Goal: Transaction & Acquisition: Purchase product/service

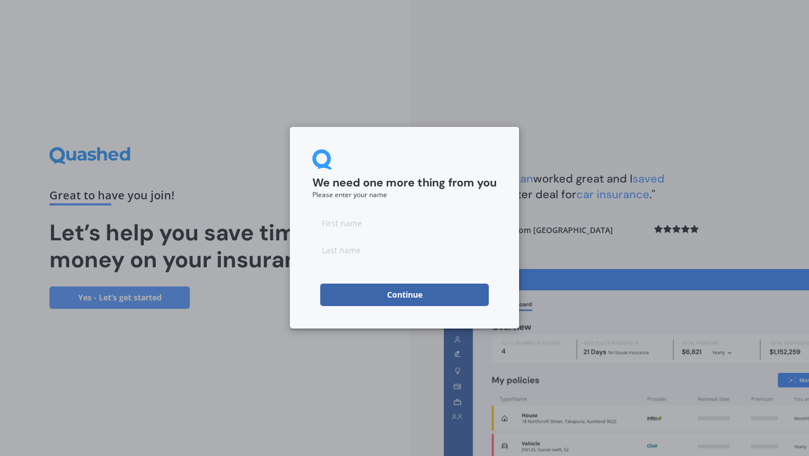
click at [371, 224] on input at bounding box center [404, 223] width 184 height 22
type input "Maddy"
click at [356, 253] on input at bounding box center [404, 250] width 184 height 22
type input "[PERSON_NAME]"
click at [377, 302] on button "Continue" at bounding box center [404, 295] width 168 height 22
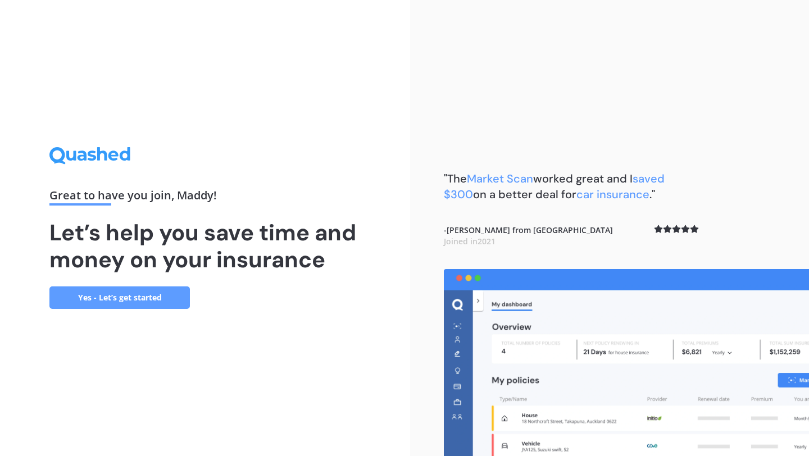
click at [163, 295] on link "Yes - Let’s get started" at bounding box center [119, 297] width 140 height 22
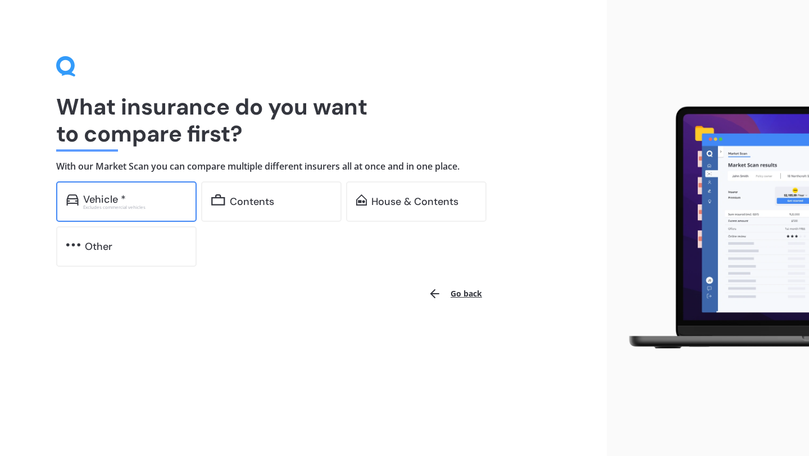
click at [154, 195] on div "Vehicle *" at bounding box center [134, 199] width 103 height 11
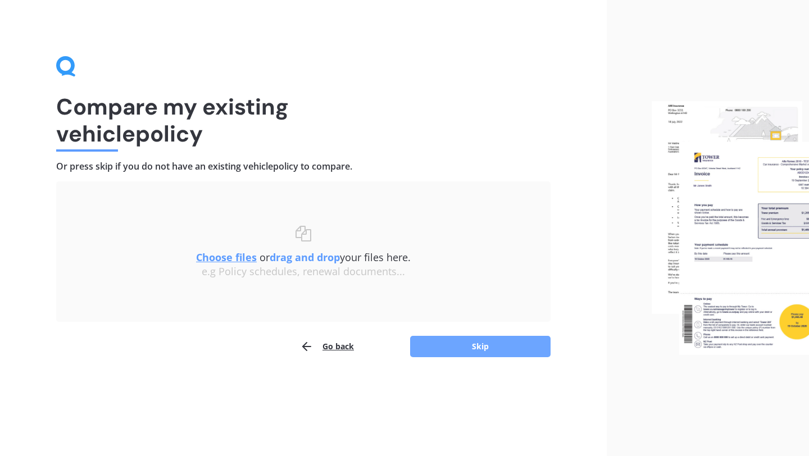
click at [452, 352] on button "Skip" at bounding box center [480, 346] width 140 height 21
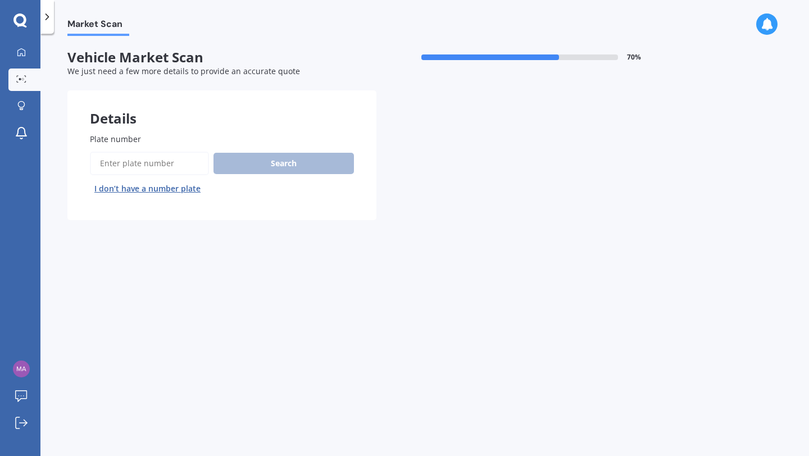
click at [166, 167] on input "Plate number" at bounding box center [149, 164] width 119 height 24
type input "lrc954"
click at [0, 0] on button "Next" at bounding box center [0, 0] width 0 height 0
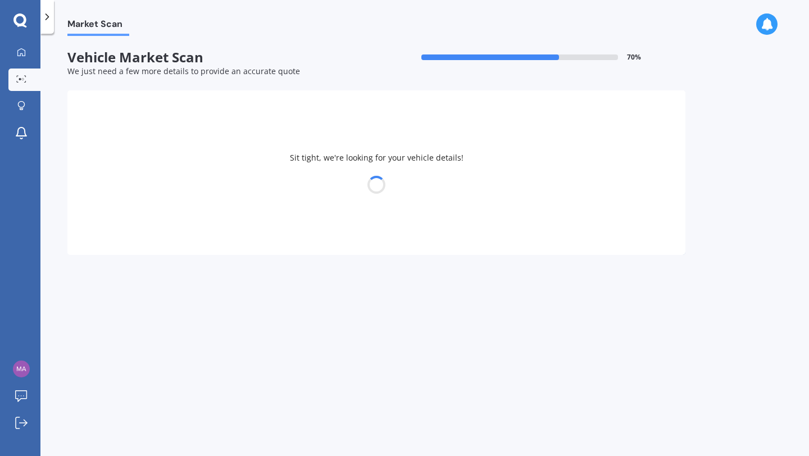
select select "SUZUKI"
select select "BALENO"
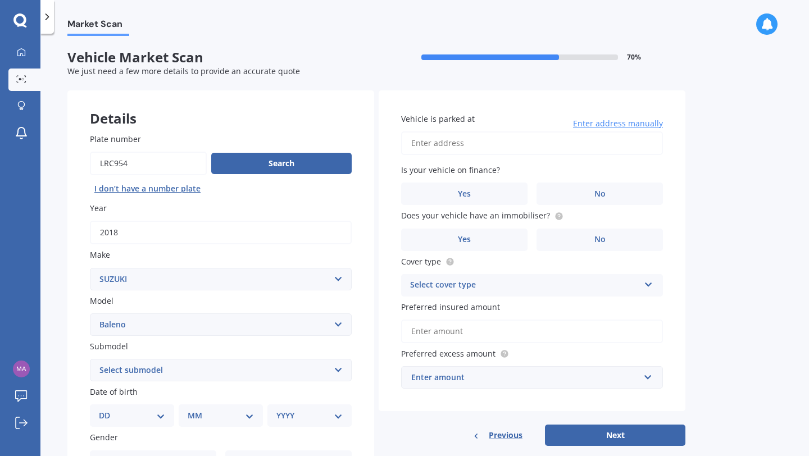
click at [424, 148] on input "Vehicle is parked at" at bounding box center [532, 143] width 262 height 24
type input "[STREET_ADDRESS]"
click at [587, 198] on label "No" at bounding box center [599, 194] width 126 height 22
click at [0, 0] on input "No" at bounding box center [0, 0] width 0 height 0
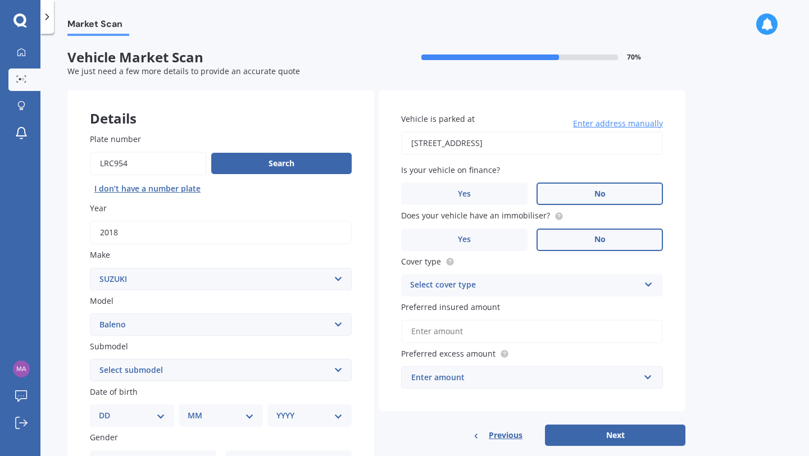
click at [576, 235] on label "No" at bounding box center [599, 240] width 126 height 22
click at [0, 0] on input "No" at bounding box center [0, 0] width 0 height 0
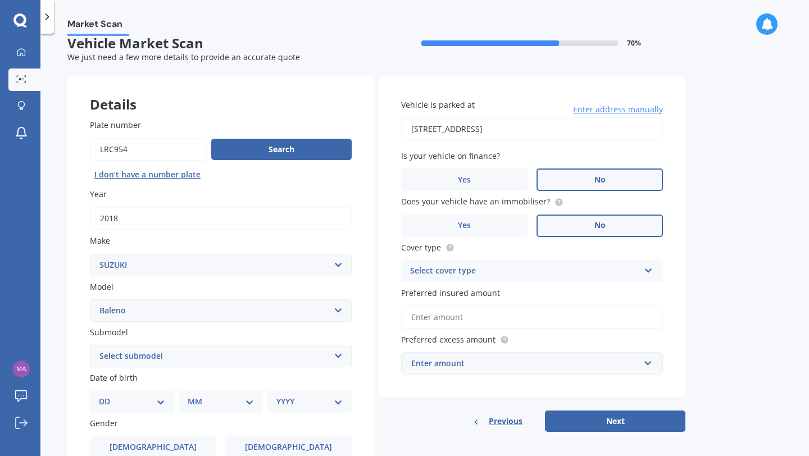
scroll to position [16, 0]
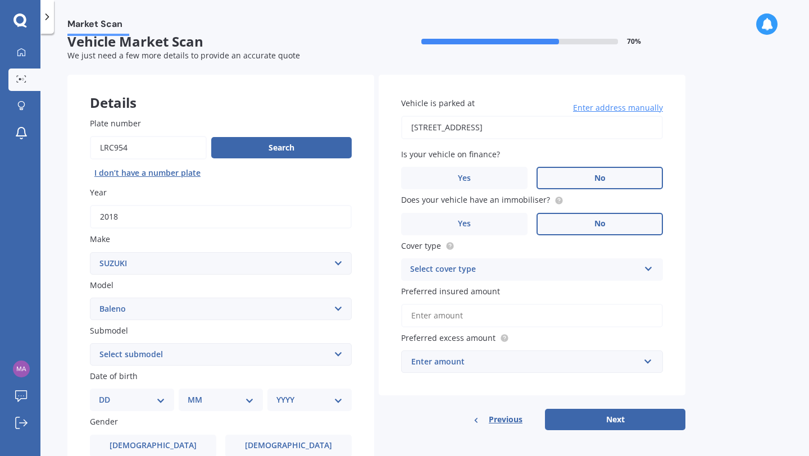
click at [467, 271] on div "Select cover type" at bounding box center [524, 269] width 229 height 13
click at [464, 290] on span "Comprehensive" at bounding box center [441, 291] width 60 height 11
click at [454, 224] on label "Yes" at bounding box center [464, 224] width 126 height 22
click at [0, 0] on input "Yes" at bounding box center [0, 0] width 0 height 0
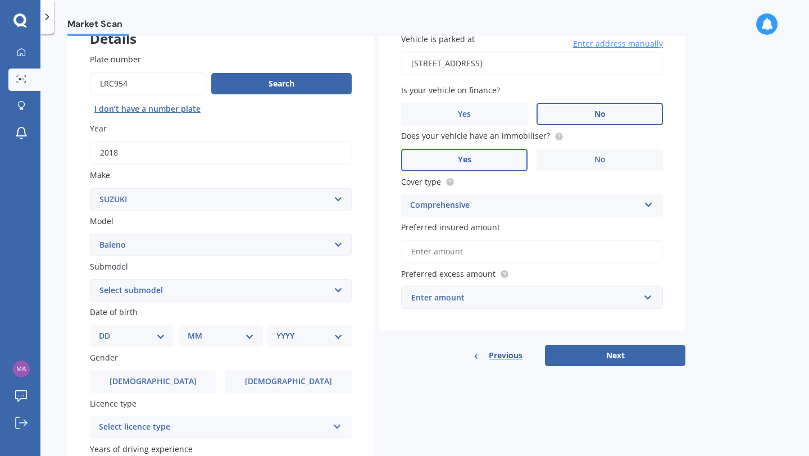
scroll to position [95, 0]
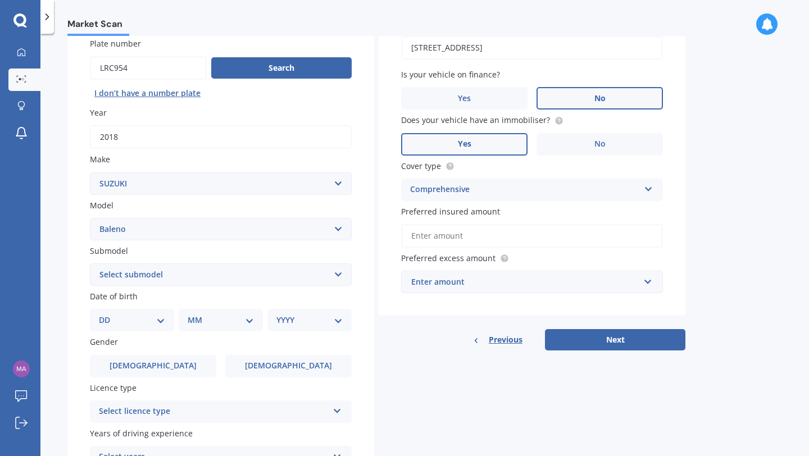
click at [489, 239] on input "Preferred insured amount" at bounding box center [532, 236] width 262 height 24
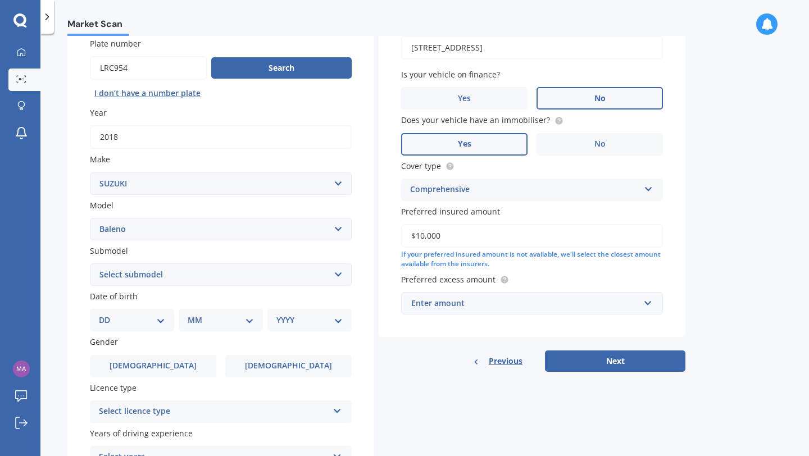
type input "$10,000"
click at [520, 308] on div "Enter amount" at bounding box center [525, 303] width 228 height 12
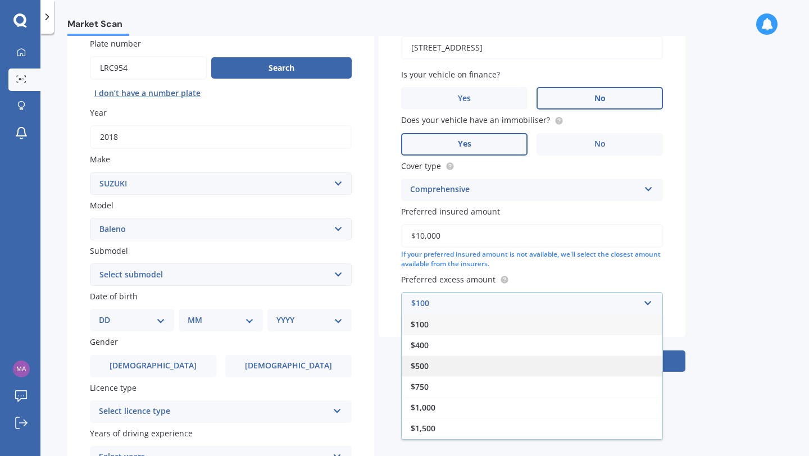
click at [456, 359] on div "$500" at bounding box center [532, 366] width 261 height 21
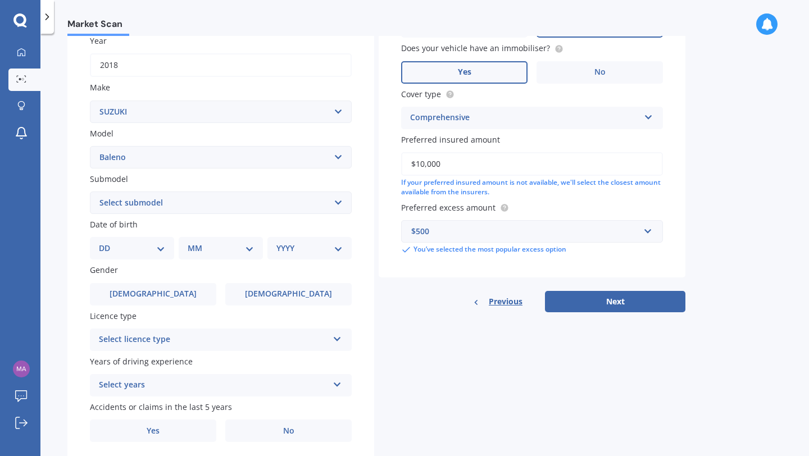
scroll to position [208, 0]
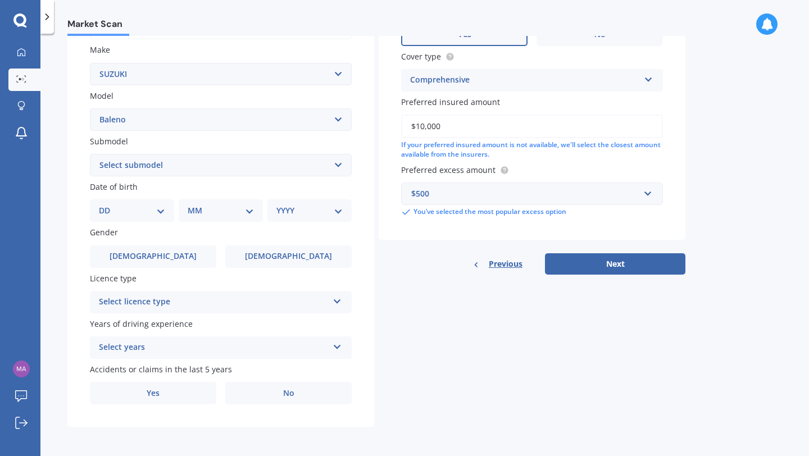
click at [115, 212] on select "DD 01 02 03 04 05 06 07 08 09 10 11 12 13 14 15 16 17 18 19 20 21 22 23 24 25 2…" at bounding box center [132, 210] width 66 height 12
select select "14"
click at [108, 204] on select "DD 01 02 03 04 05 06 07 08 09 10 11 12 13 14 15 16 17 18 19 20 21 22 23 24 25 2…" at bounding box center [132, 210] width 66 height 12
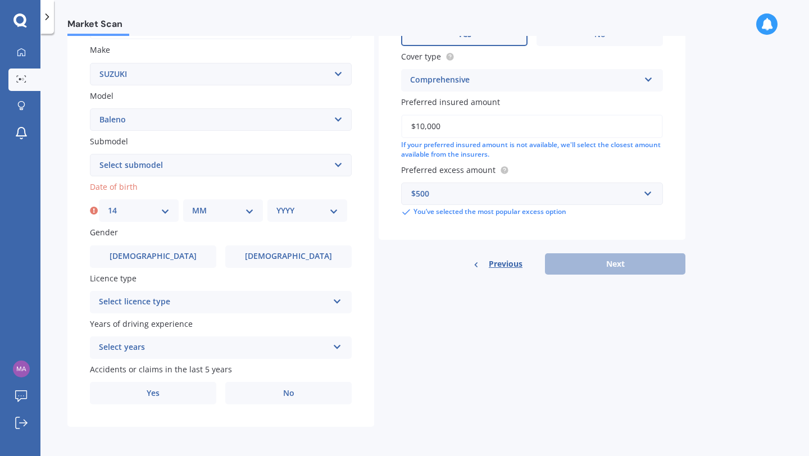
click at [200, 211] on select "MM 01 02 03 04 05 06 07 08 09 10 11 12" at bounding box center [223, 210] width 62 height 12
select select "07"
click at [192, 204] on select "MM 01 02 03 04 05 06 07 08 09 10 11 12" at bounding box center [223, 210] width 62 height 12
click at [308, 208] on select "YYYY 2025 2024 2023 2022 2021 2020 2019 2018 2017 2016 2015 2014 2013 2012 2011…" at bounding box center [307, 210] width 62 height 12
select select "1998"
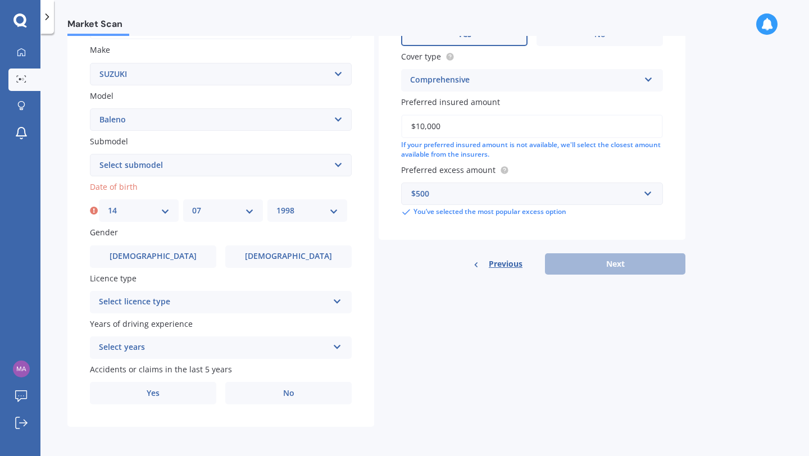
click at [276, 204] on select "YYYY 2025 2024 2023 2022 2021 2020 2019 2018 2017 2016 2015 2014 2013 2012 2011…" at bounding box center [307, 210] width 62 height 12
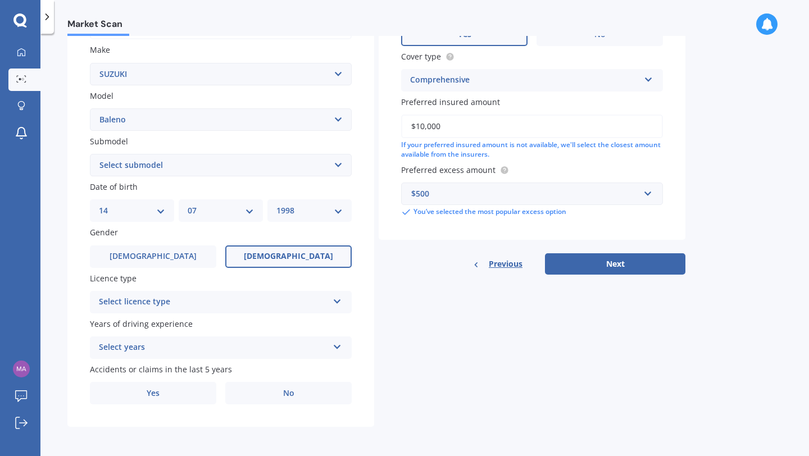
click at [264, 266] on label "[DEMOGRAPHIC_DATA]" at bounding box center [288, 256] width 126 height 22
click at [0, 0] on input "[DEMOGRAPHIC_DATA]" at bounding box center [0, 0] width 0 height 0
click at [193, 295] on div "Select licence type" at bounding box center [213, 301] width 229 height 13
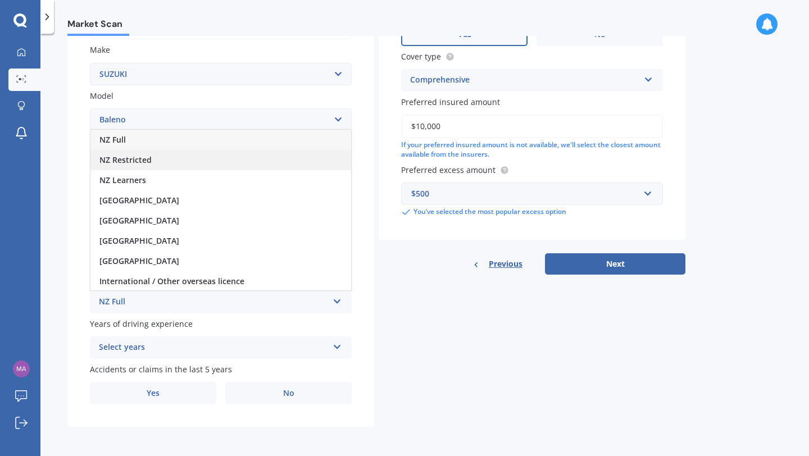
click at [163, 163] on div "NZ Restricted" at bounding box center [220, 160] width 261 height 20
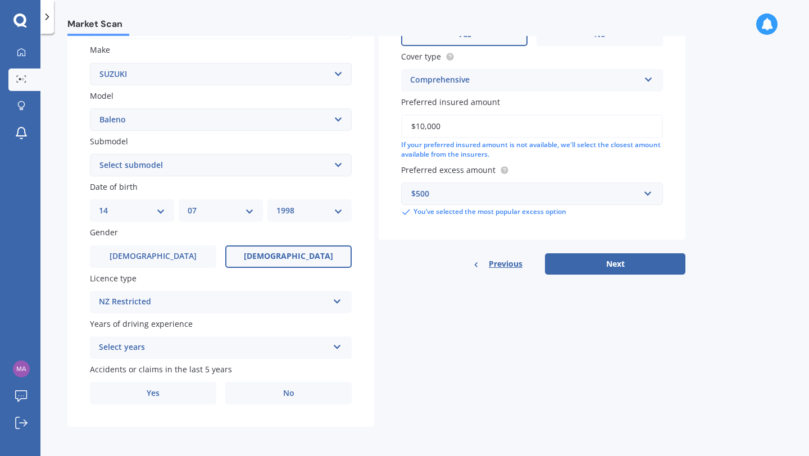
click at [153, 345] on div "Select years" at bounding box center [213, 347] width 229 height 13
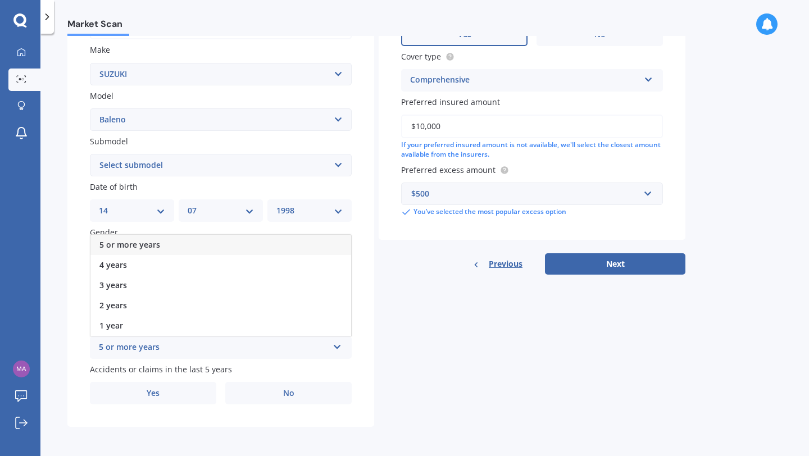
click at [162, 248] on div "5 or more years" at bounding box center [220, 245] width 261 height 20
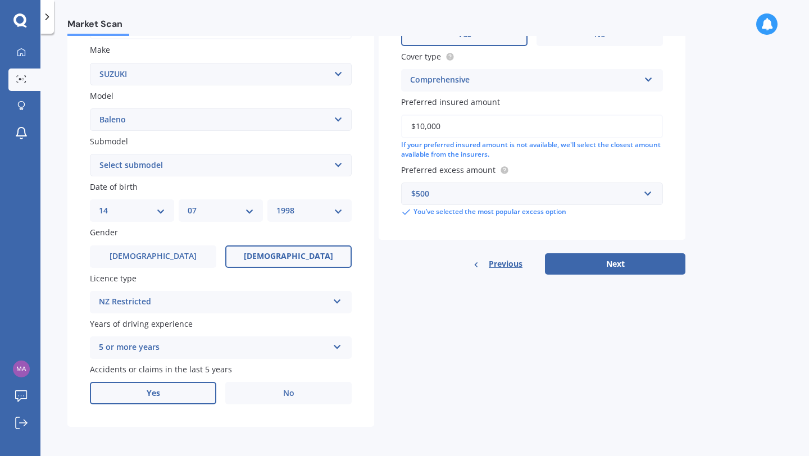
click at [170, 391] on label "Yes" at bounding box center [153, 393] width 126 height 22
click at [0, 0] on input "Yes" at bounding box center [0, 0] width 0 height 0
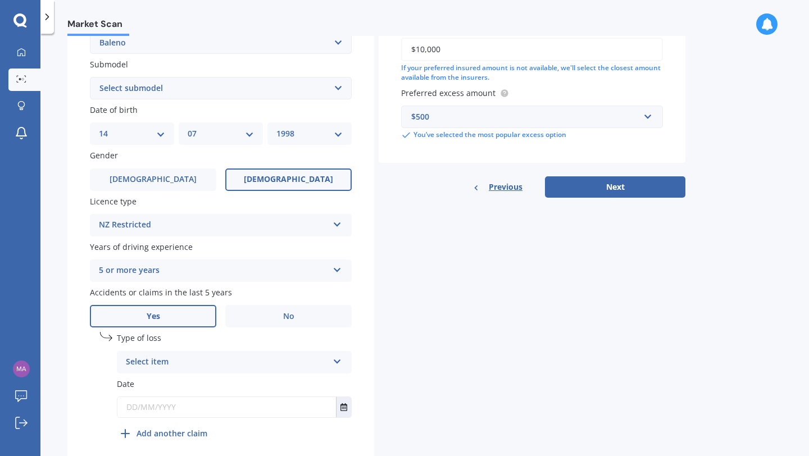
scroll to position [330, 0]
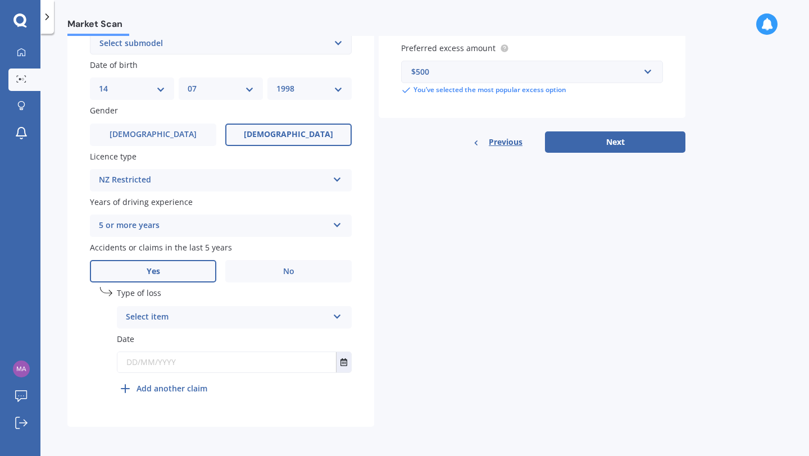
click at [214, 319] on div "Select item" at bounding box center [227, 317] width 202 height 13
click at [204, 338] on div "At fault accident" at bounding box center [234, 339] width 234 height 20
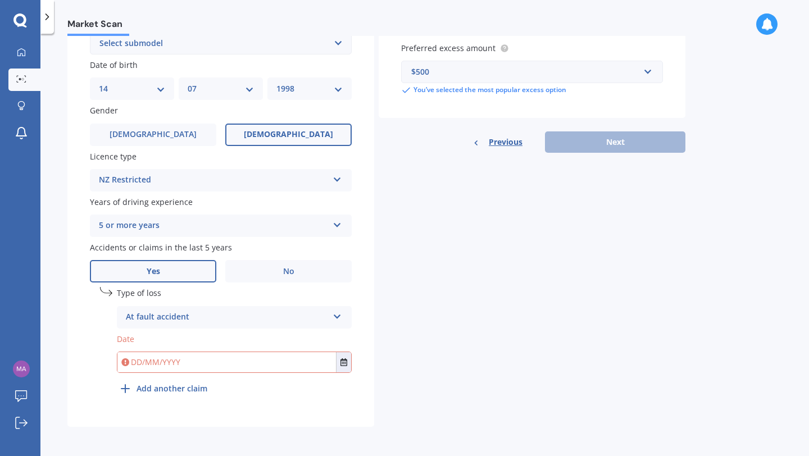
click at [197, 358] on input "text" at bounding box center [226, 362] width 218 height 20
type input "[DATE]"
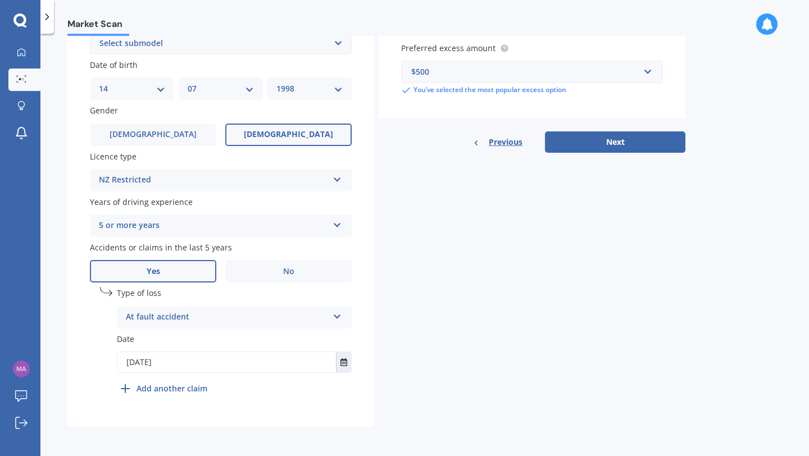
click at [86, 349] on div "Plate number Search I don’t have a number plate Year [DATE] Make Select make AC…" at bounding box center [220, 105] width 307 height 643
click at [153, 391] on b "Add another claim" at bounding box center [171, 388] width 71 height 12
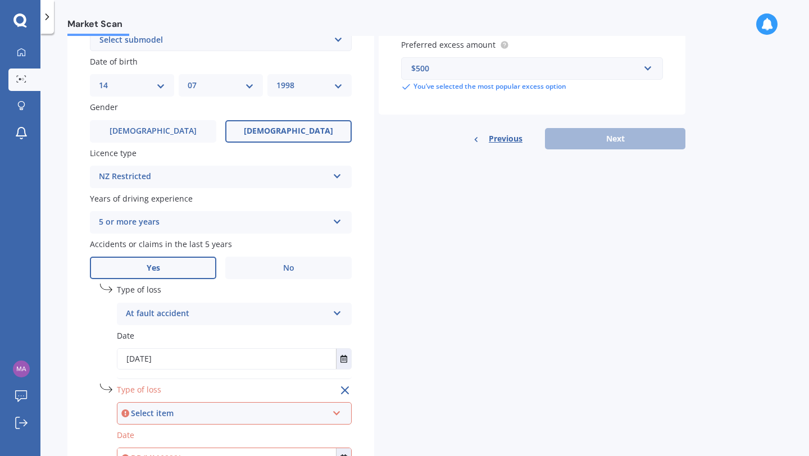
click at [142, 409] on div "Select item At fault accident Not at fault accident" at bounding box center [234, 413] width 235 height 22
click at [152, 377] on span "At fault accident" at bounding box center [158, 371] width 63 height 11
click at [143, 416] on div "At fault accident" at bounding box center [227, 413] width 202 height 13
click at [157, 374] on span "At fault accident" at bounding box center [157, 371] width 63 height 11
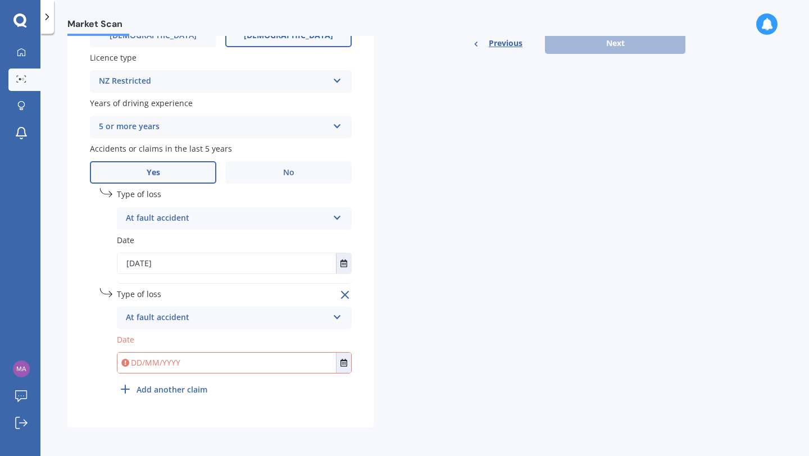
scroll to position [427, 0]
click at [152, 368] on input "text" at bounding box center [226, 362] width 218 height 20
type input "[DATE]"
click at [170, 265] on input "[DATE]" at bounding box center [226, 263] width 218 height 20
type input "[DATE]"
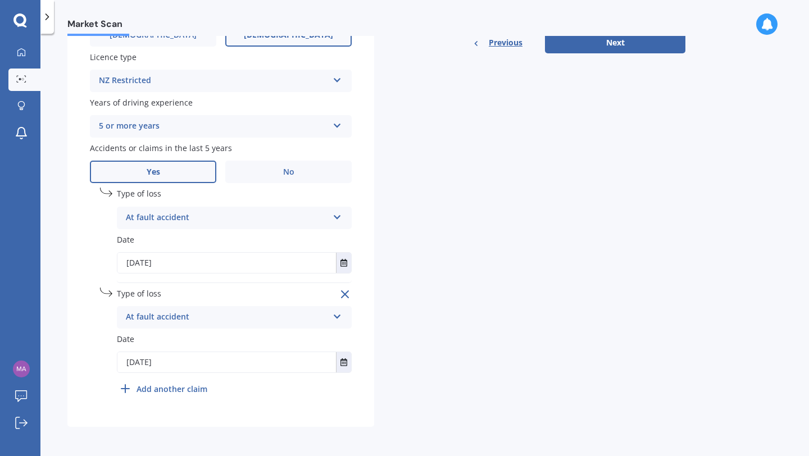
click at [88, 307] on div "Plate number Search I don’t have a number plate Year [DATE] Make Select make AC…" at bounding box center [220, 55] width 307 height 743
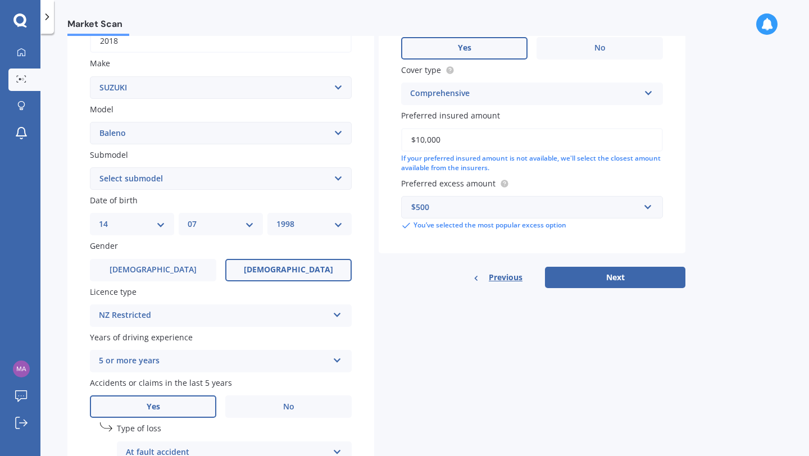
scroll to position [193, 0]
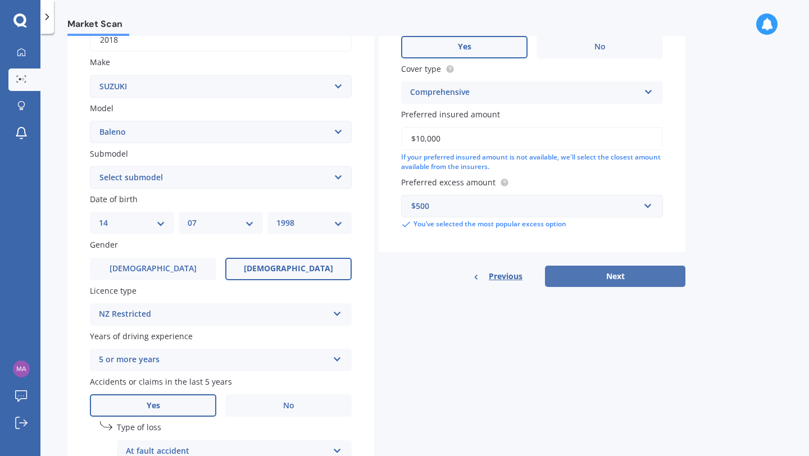
click at [614, 280] on button "Next" at bounding box center [615, 276] width 140 height 21
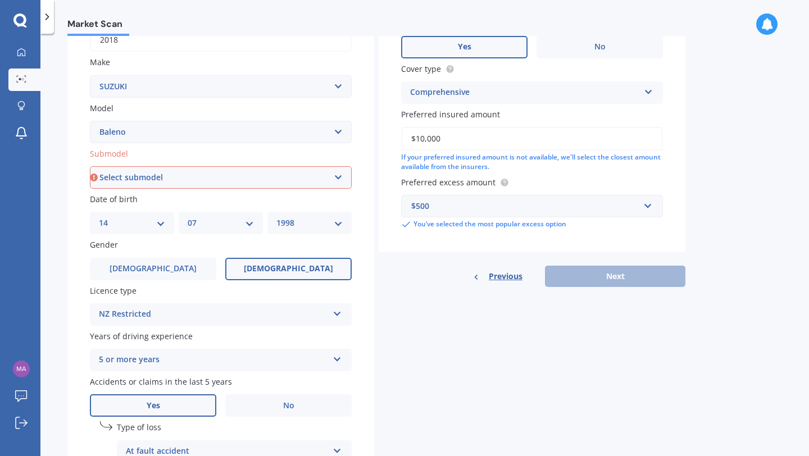
click at [345, 181] on select "Select submodel (All other) GLX GS GTX LTD RS SE 1.4P/4AT" at bounding box center [221, 177] width 262 height 22
click at [90, 167] on select "Select submodel (All other) GLX GS GTX LTD RS SE 1.4P/4AT" at bounding box center [221, 177] width 262 height 22
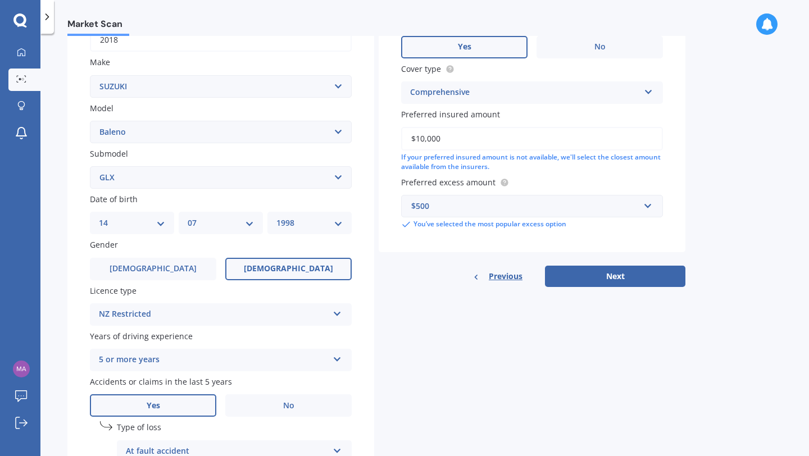
click at [216, 176] on select "Select submodel (All other) GLX GS GTX LTD RS SE 1.4P/4AT" at bounding box center [221, 177] width 262 height 22
select select "RS"
click at [90, 167] on select "Select submodel (All other) GLX GS GTX LTD RS SE 1.4P/4AT" at bounding box center [221, 177] width 262 height 22
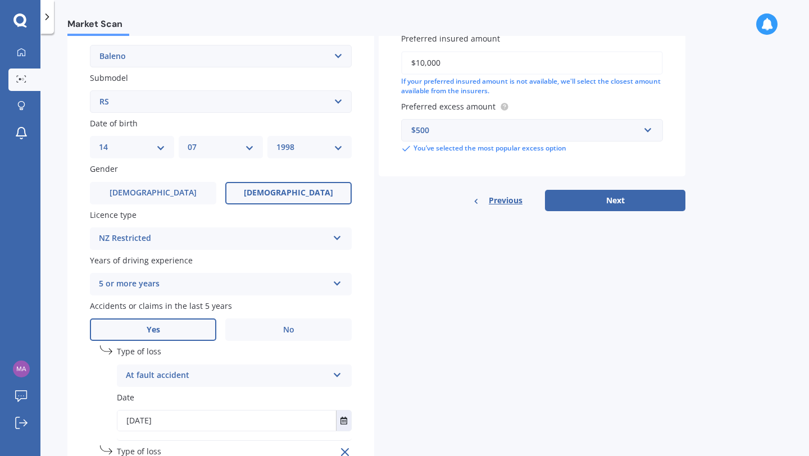
scroll to position [282, 0]
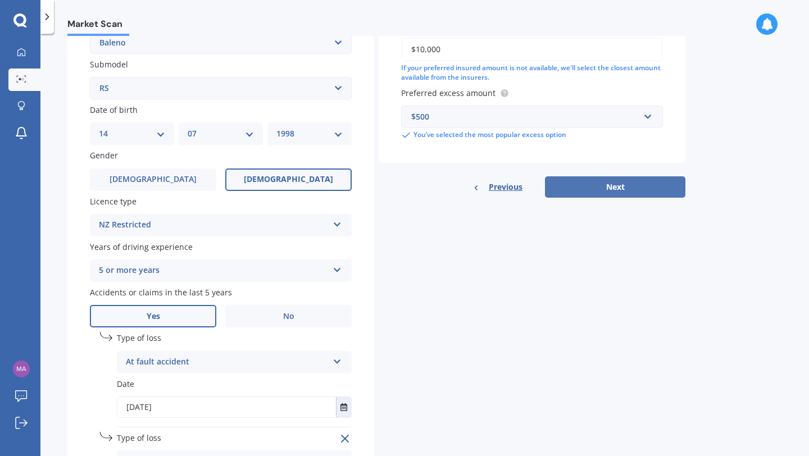
click at [636, 192] on button "Next" at bounding box center [615, 186] width 140 height 21
select select "14"
select select "07"
select select "1998"
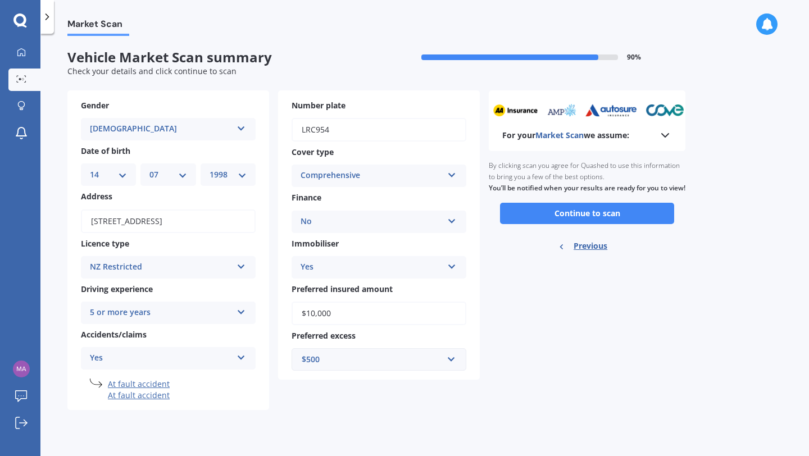
scroll to position [0, 0]
click at [607, 220] on button "Continue to scan" at bounding box center [587, 213] width 174 height 21
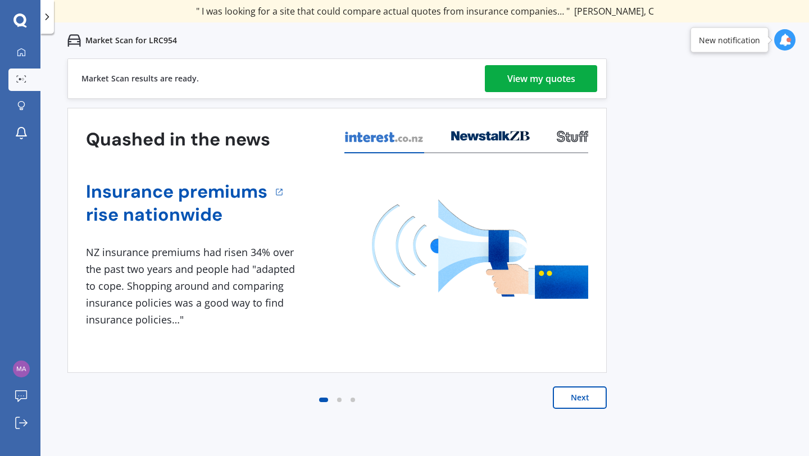
click at [557, 80] on div "View my quotes" at bounding box center [541, 78] width 68 height 27
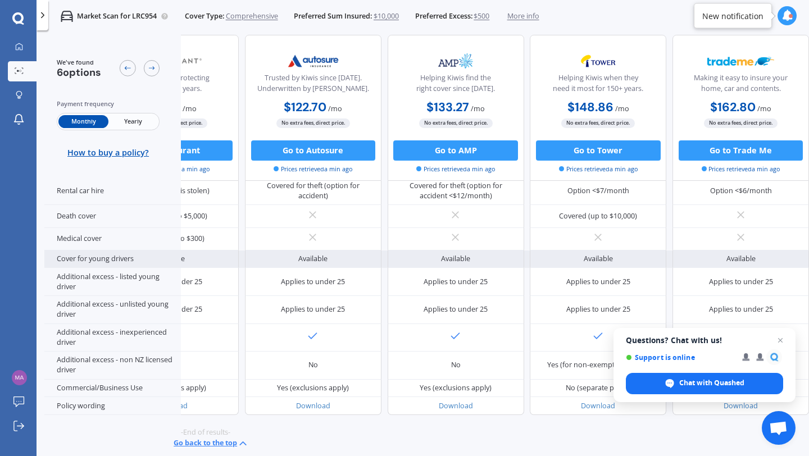
scroll to position [0, 251]
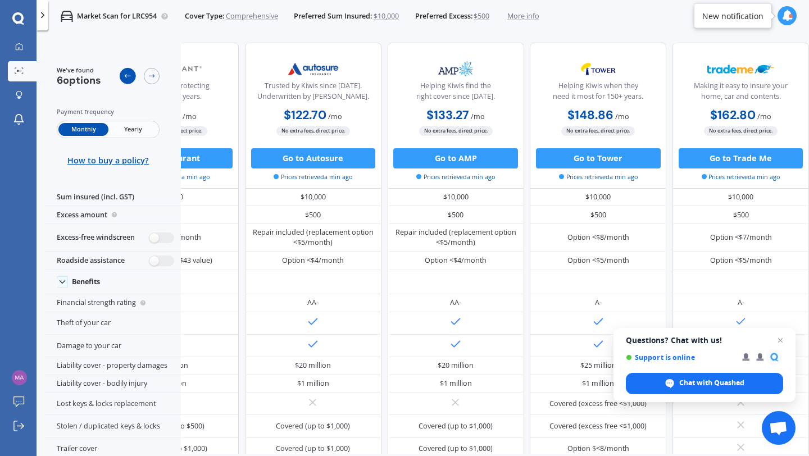
click at [124, 75] on icon at bounding box center [128, 76] width 8 height 8
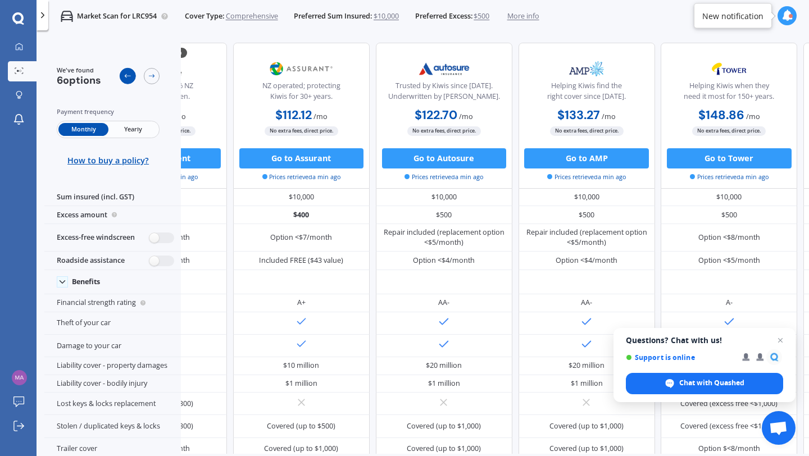
scroll to position [0, 99]
click at [254, 31] on div "Market Scan for LRC954 Cover Type: Comprehensive Preferred Sum Insured: $10,000…" at bounding box center [293, 16] width 490 height 33
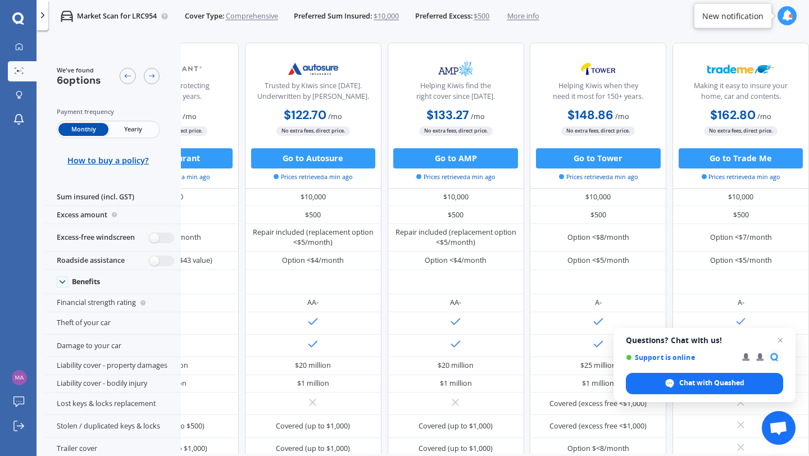
scroll to position [0, 0]
